Goal: Task Accomplishment & Management: Complete application form

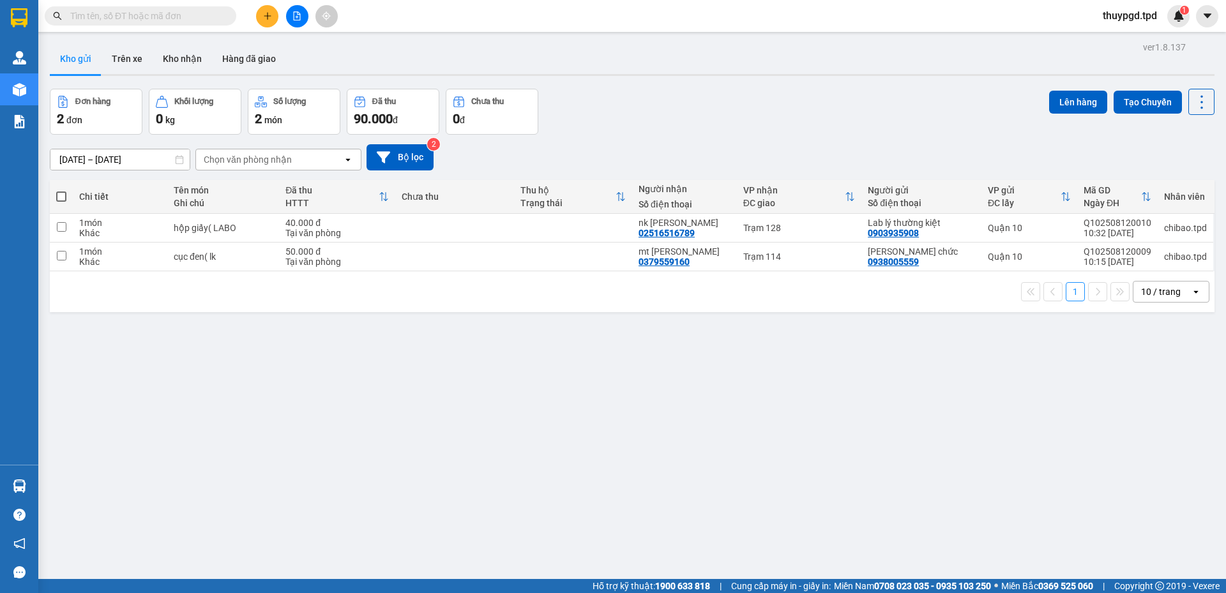
click at [135, 13] on input "text" at bounding box center [145, 16] width 151 height 14
click at [129, 13] on input "text" at bounding box center [145, 16] width 151 height 14
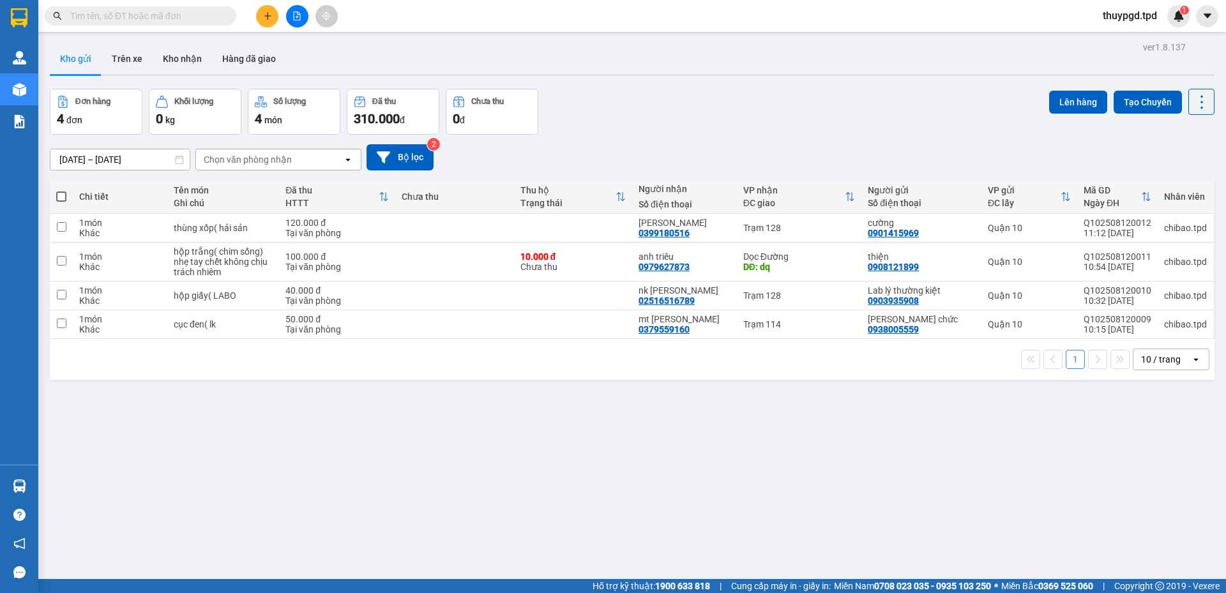
click at [621, 144] on div "[DATE] – [DATE] Press the down arrow key to interact with the calendar and sele…" at bounding box center [632, 157] width 1165 height 26
click at [271, 13] on icon "plus" at bounding box center [267, 15] width 9 height 9
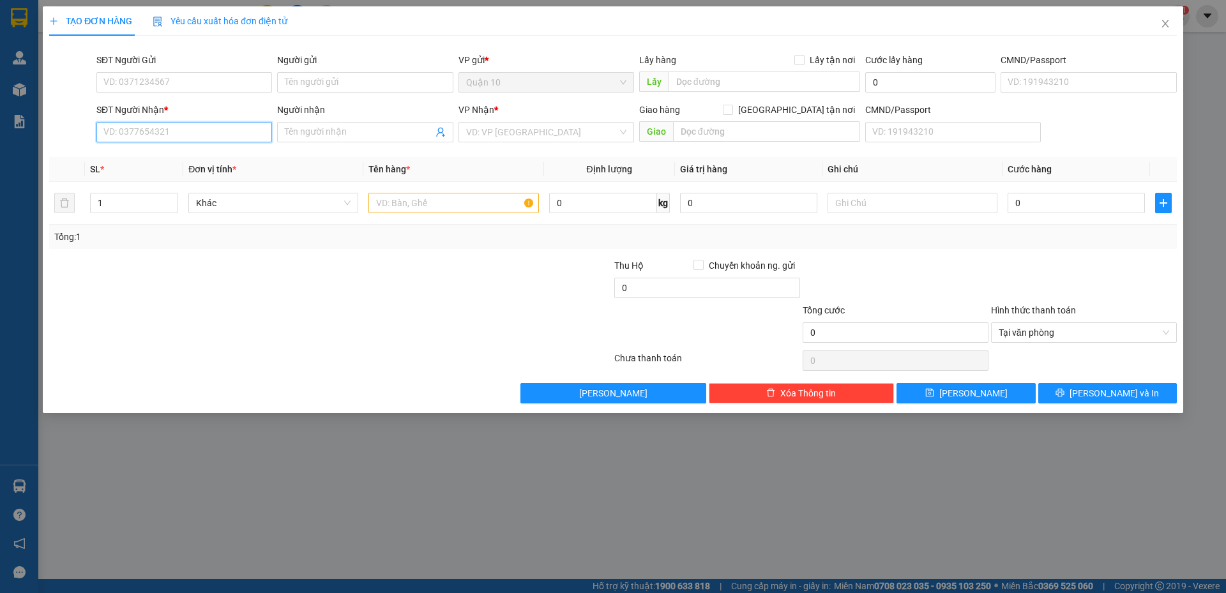
click at [183, 137] on input "SĐT Người Nhận *" at bounding box center [184, 132] width 176 height 20
type input "0362136932"
click at [167, 165] on div "0362136932 - [PERSON_NAME]" at bounding box center [184, 158] width 176 height 20
type input "[PERSON_NAME]"
type input "0362136932"
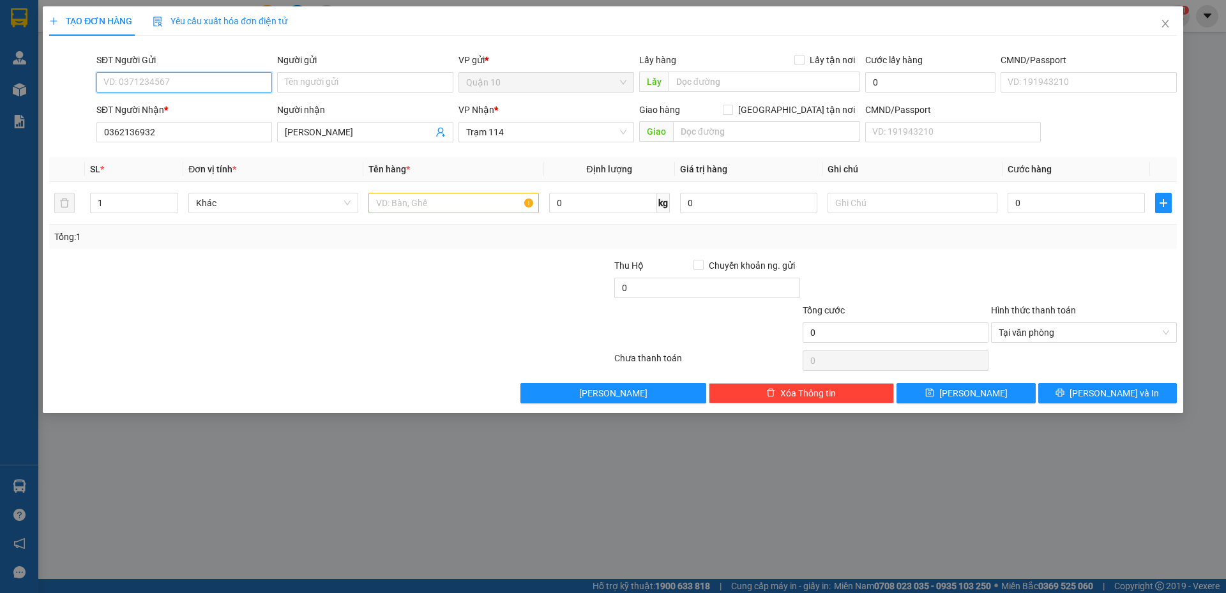
click at [171, 80] on input "SĐT Người Gửi" at bounding box center [184, 82] width 176 height 20
type input "0938100060"
click at [169, 103] on div "0938100060 - khương" at bounding box center [184, 108] width 160 height 14
type input "khương"
type input "078985400012"
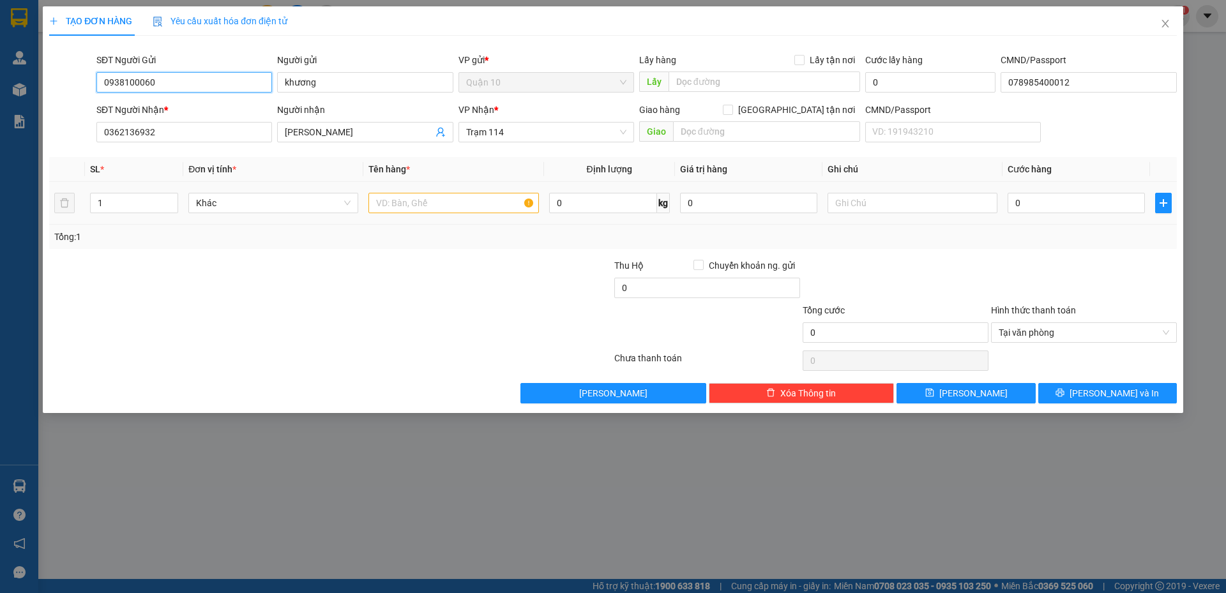
type input "0938100060"
click at [422, 205] on input "text" at bounding box center [454, 203] width 170 height 20
type input "BỊCH THUỐC TÂY"
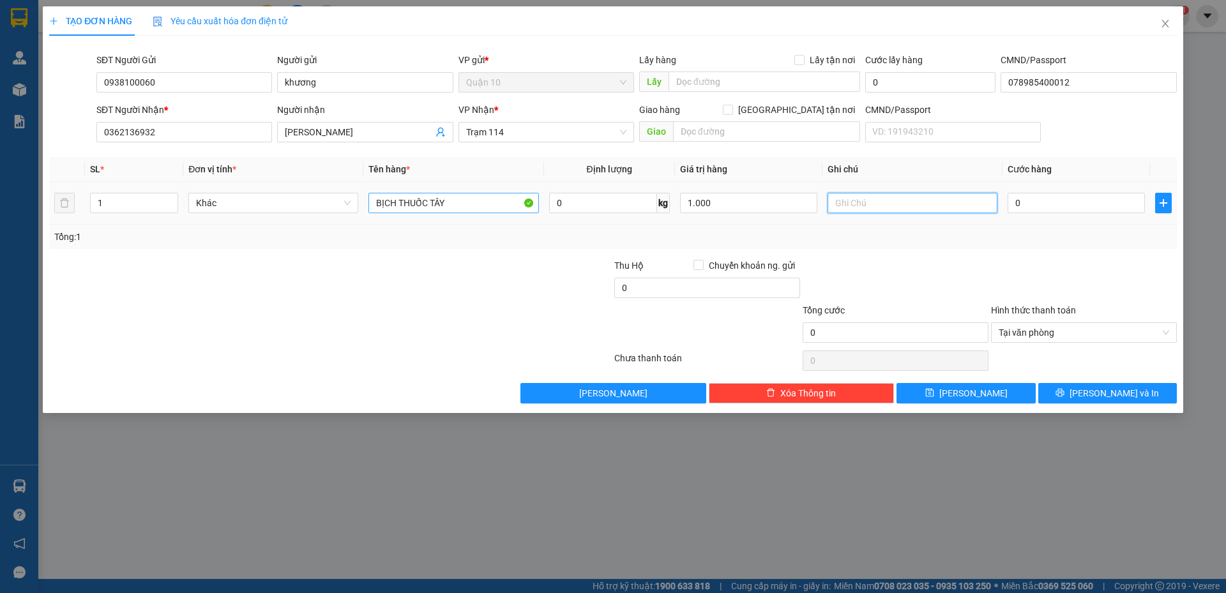
type input "1.000.000"
type input "4"
type input "40"
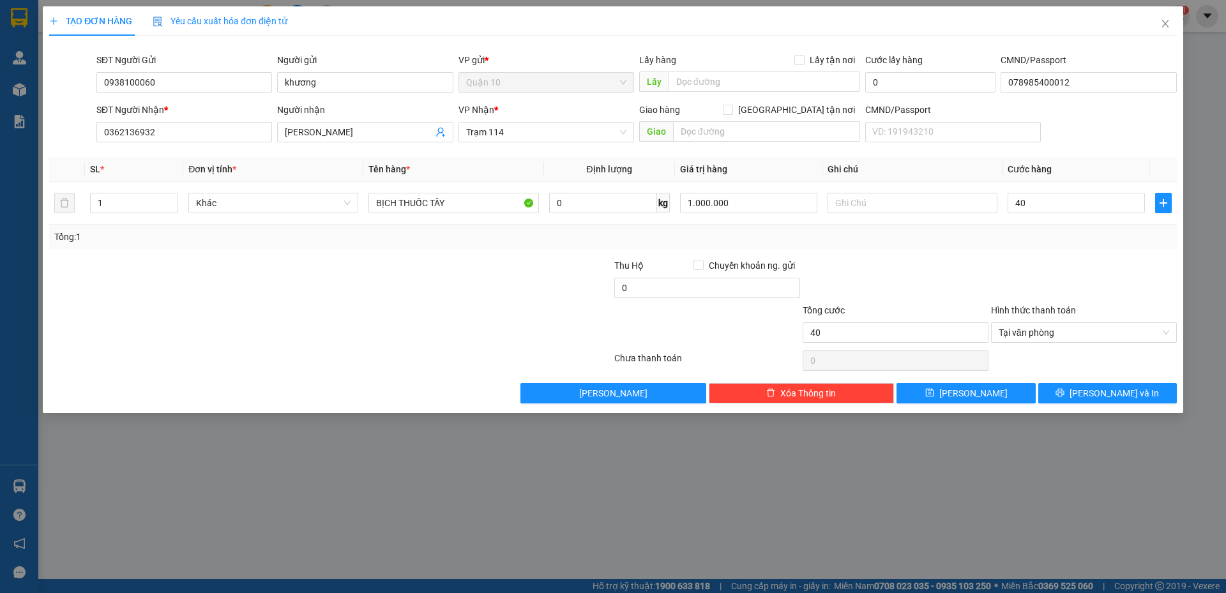
type input "40.000"
click at [883, 250] on div "Transit Pickup Surcharge Ids Transit Deliver Surcharge Ids Transit Deliver Surc…" at bounding box center [613, 225] width 1128 height 358
click at [1119, 397] on span "[PERSON_NAME] và In" at bounding box center [1114, 393] width 89 height 14
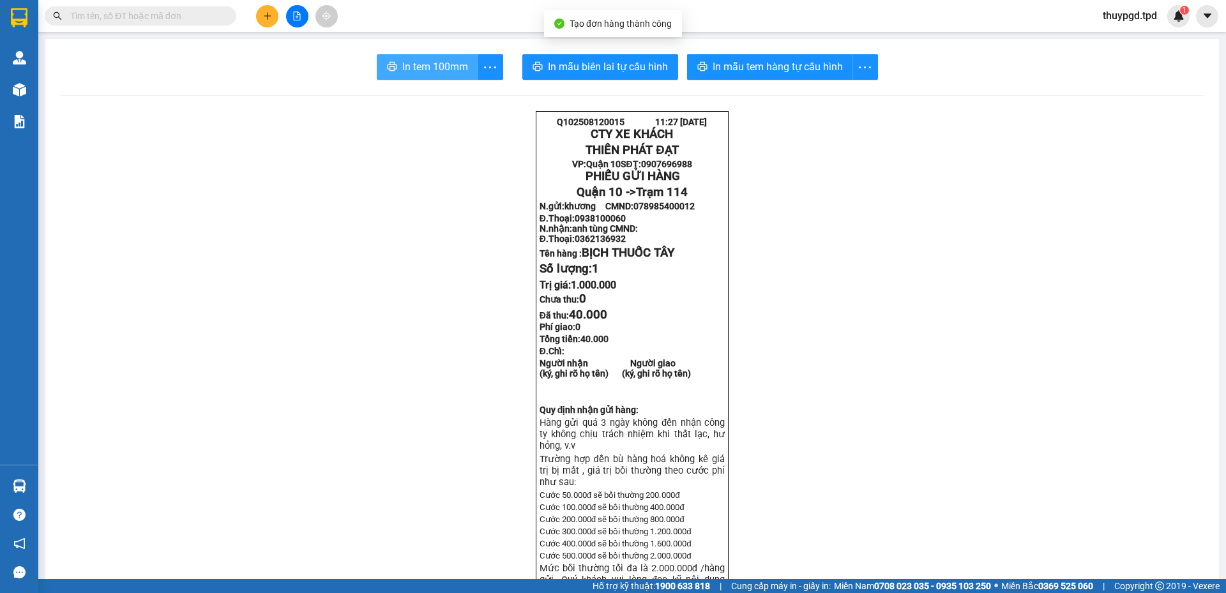
click at [439, 79] on button "In tem 100mm" at bounding box center [428, 67] width 102 height 26
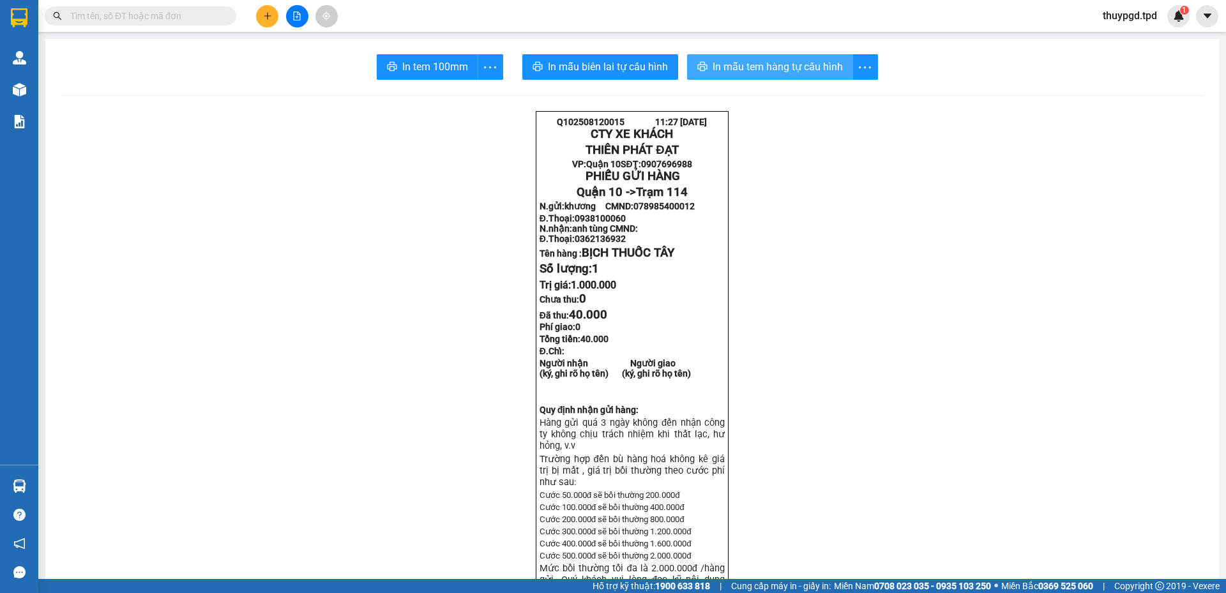
click at [761, 79] on button "In mẫu tem hàng tự cấu hình" at bounding box center [770, 67] width 166 height 26
click at [731, 70] on span "In mẫu tem hàng tự cấu hình" at bounding box center [778, 67] width 130 height 16
click at [785, 63] on span "In mẫu tem hàng tự cấu hình" at bounding box center [778, 67] width 130 height 16
click at [717, 66] on span "In mẫu tem hàng tự cấu hình" at bounding box center [778, 67] width 130 height 16
click at [767, 54] on button "In mẫu tem hàng tự cấu hình" at bounding box center [770, 67] width 166 height 26
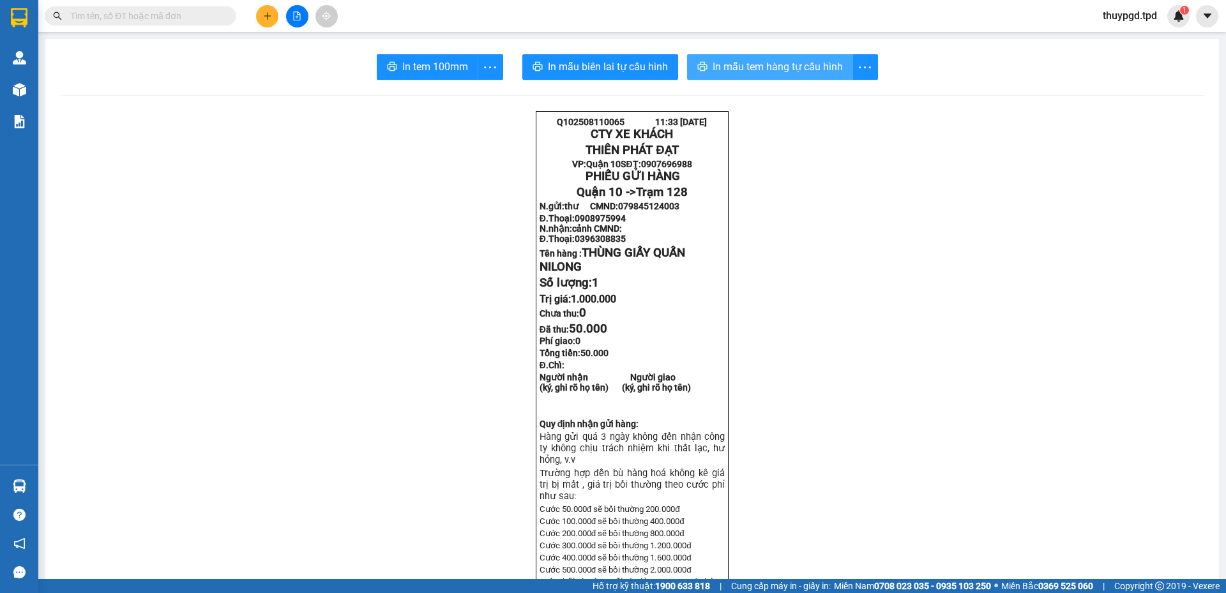
click at [761, 62] on span "In mẫu tem hàng tự cấu hình" at bounding box center [778, 67] width 130 height 16
click at [116, 17] on input "text" at bounding box center [145, 16] width 151 height 14
click at [268, 14] on icon "plus" at bounding box center [267, 15] width 1 height 7
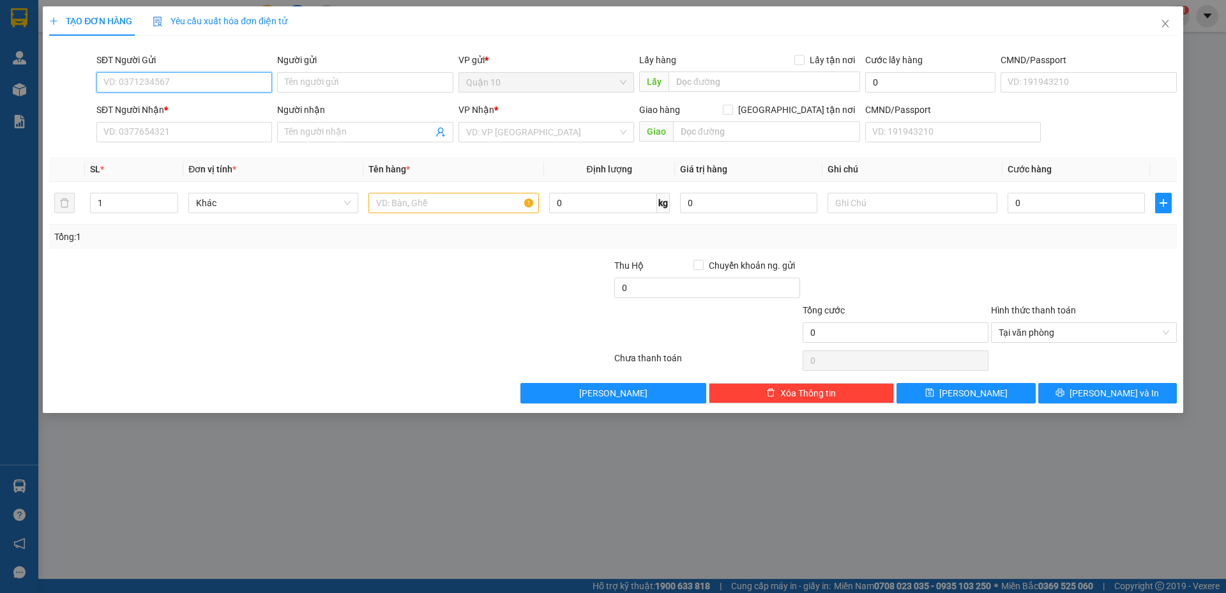
click at [151, 86] on input "SĐT Người Gửi" at bounding box center [184, 82] width 176 height 20
type input "0972112294"
click at [164, 110] on div "0972112294 - an" at bounding box center [184, 108] width 160 height 14
type input "an"
type input "075094005699"
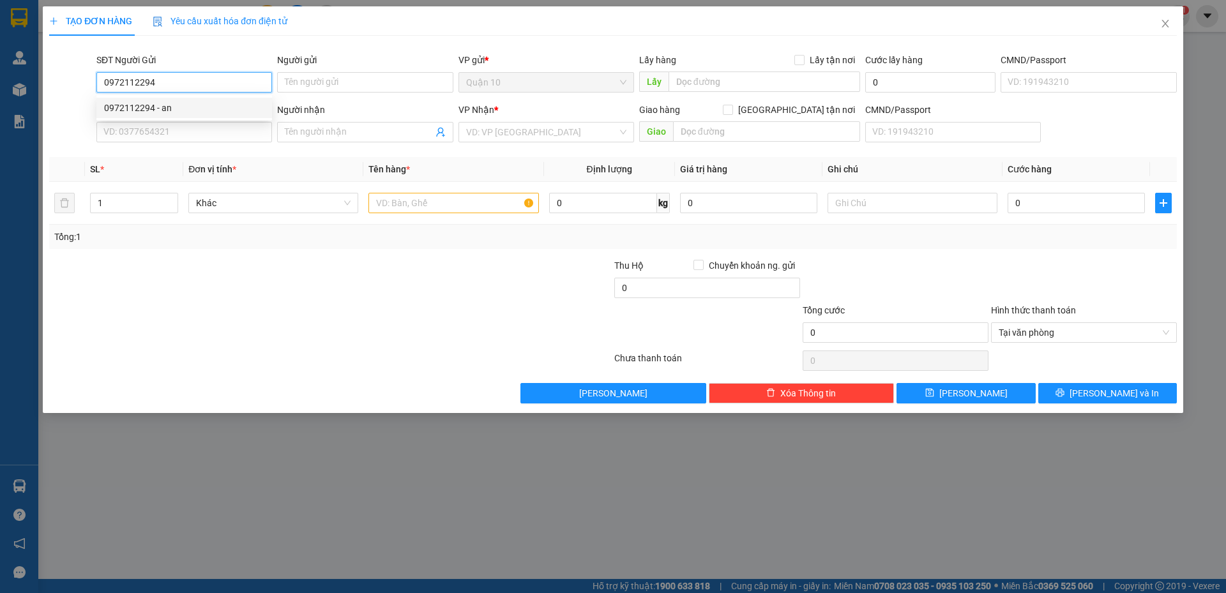
type input "0942322778"
type input "hương"
type input "đq"
click at [499, 126] on span "Dọc Đường" at bounding box center [546, 132] width 160 height 19
type input "0972112294"
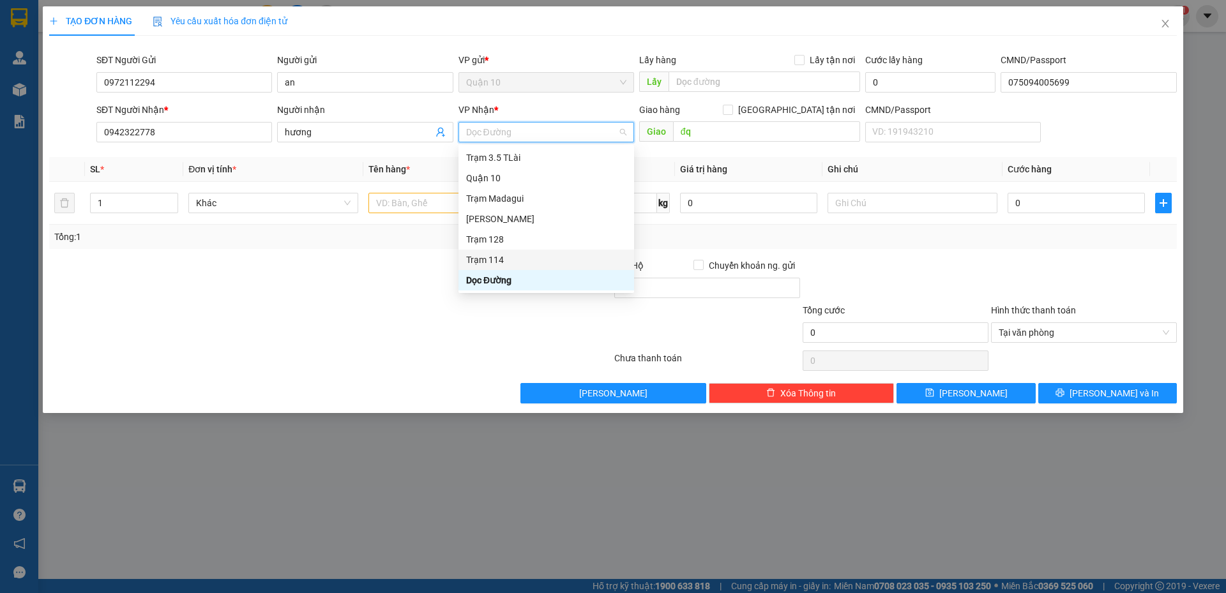
click at [513, 258] on div "Trạm 114" at bounding box center [546, 260] width 160 height 14
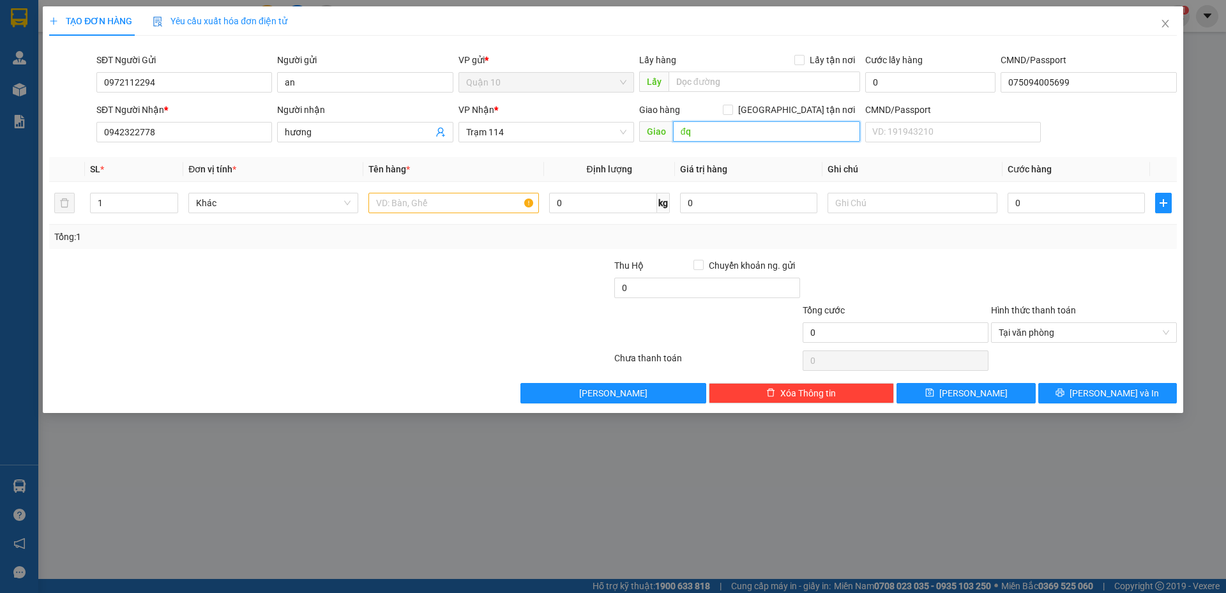
click at [711, 137] on input "đq" at bounding box center [766, 131] width 187 height 20
click at [431, 209] on input "text" at bounding box center [454, 203] width 170 height 20
type input "BỊCH MÀU VÀNG( TÓC GIẢ)"
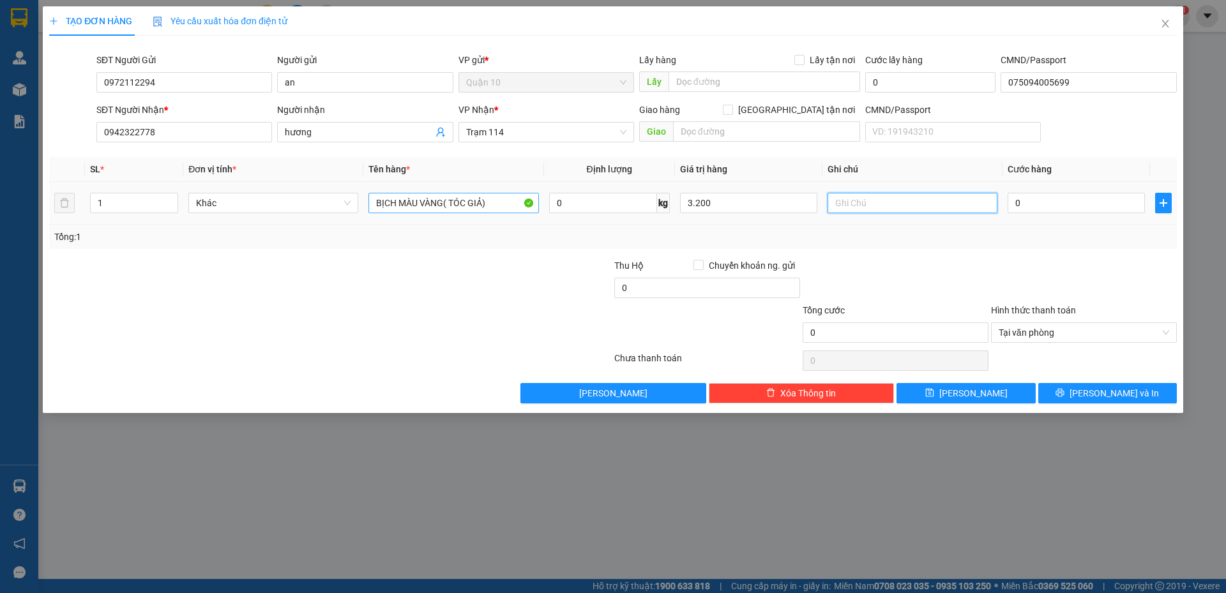
type input "3.200.000"
type input "4"
type input "40"
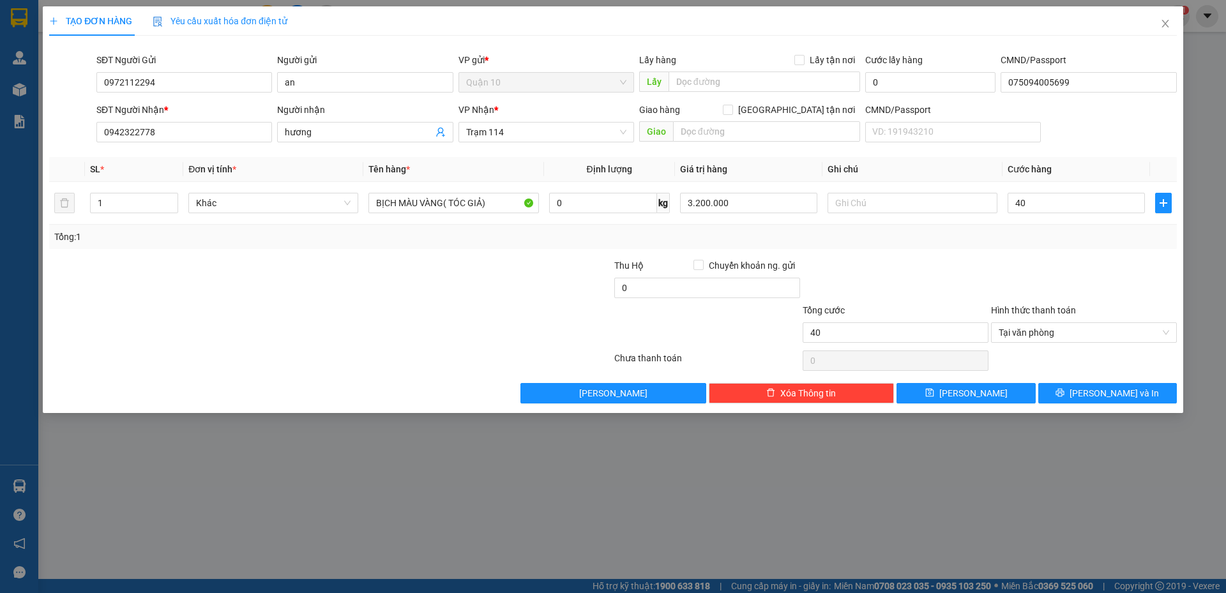
type input "40.000"
click at [937, 273] on div at bounding box center [896, 281] width 188 height 45
click at [1119, 400] on span "[PERSON_NAME] và In" at bounding box center [1114, 393] width 89 height 14
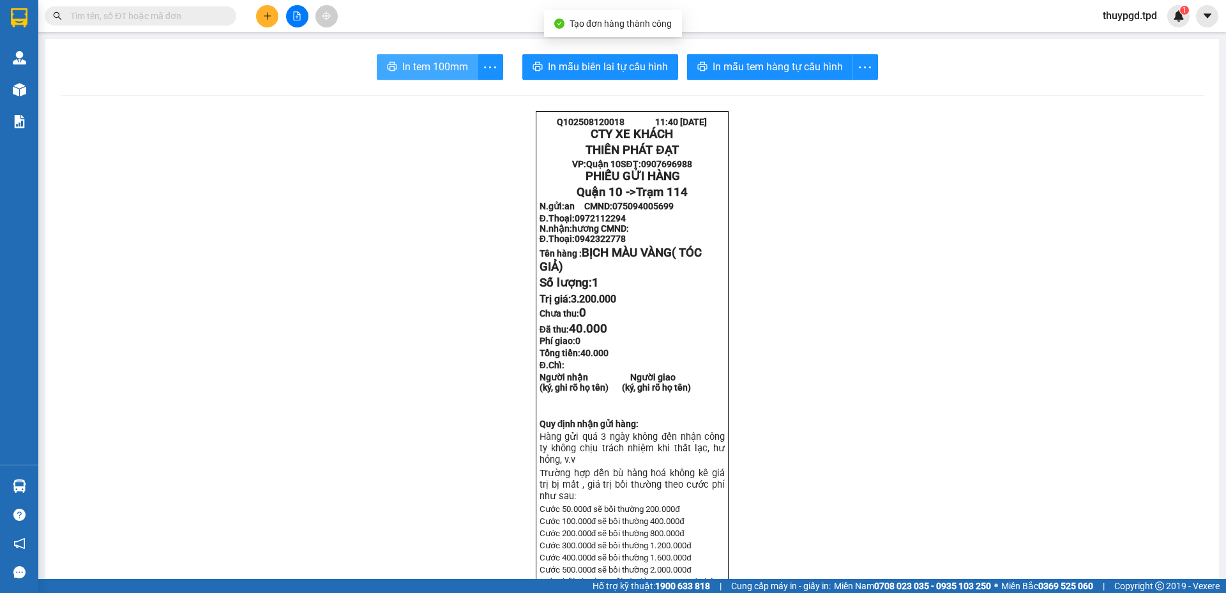
click at [425, 68] on span "In tem 100mm" at bounding box center [435, 67] width 66 height 16
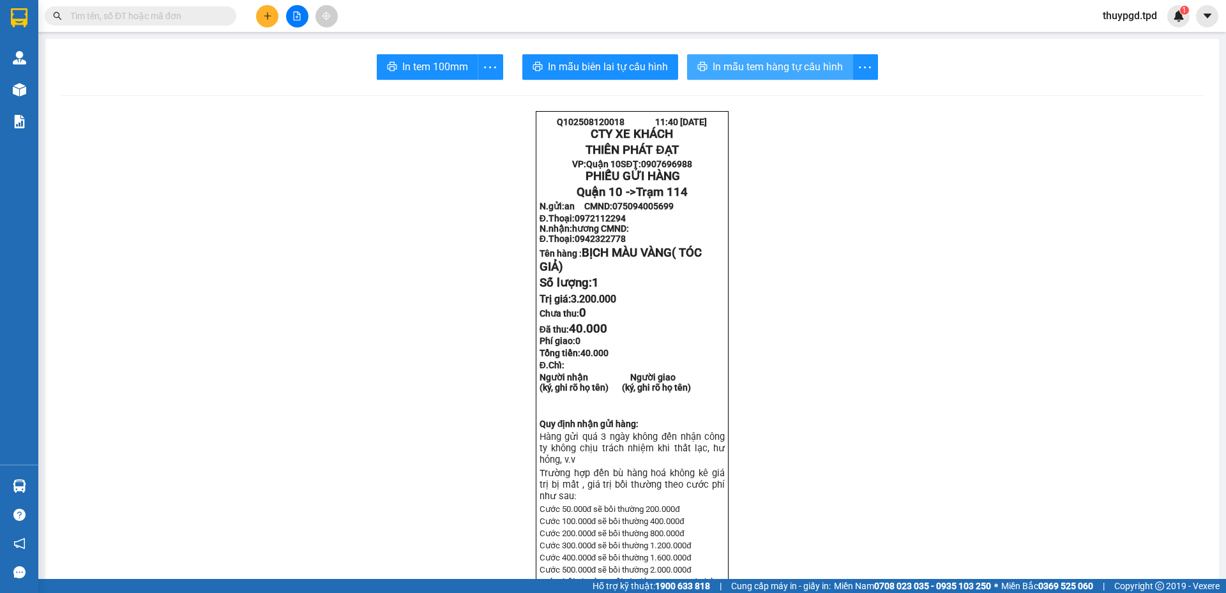
click at [788, 69] on span "In mẫu tem hàng tự cấu hình" at bounding box center [778, 67] width 130 height 16
